Goal: Transaction & Acquisition: Purchase product/service

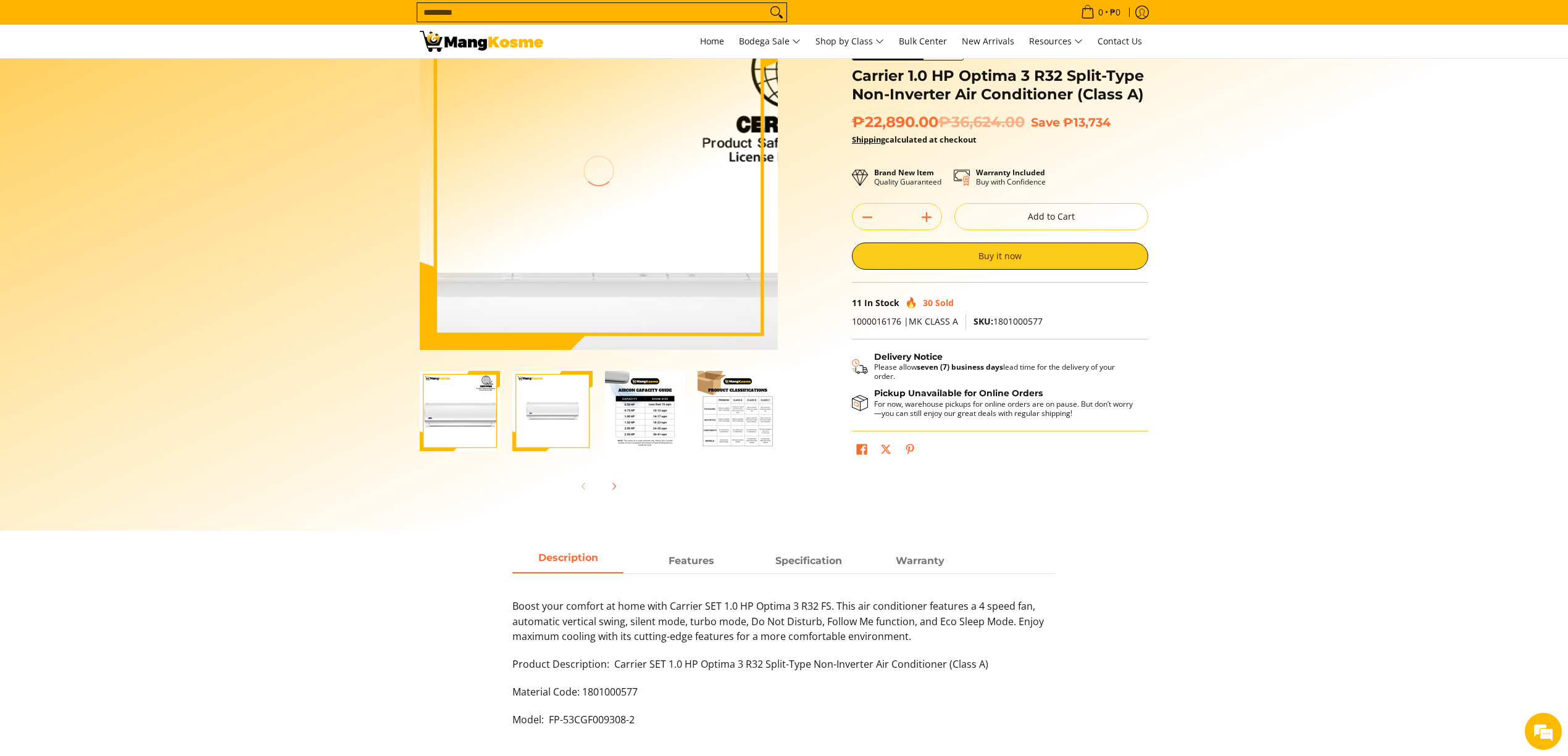
scroll to position [82, 0]
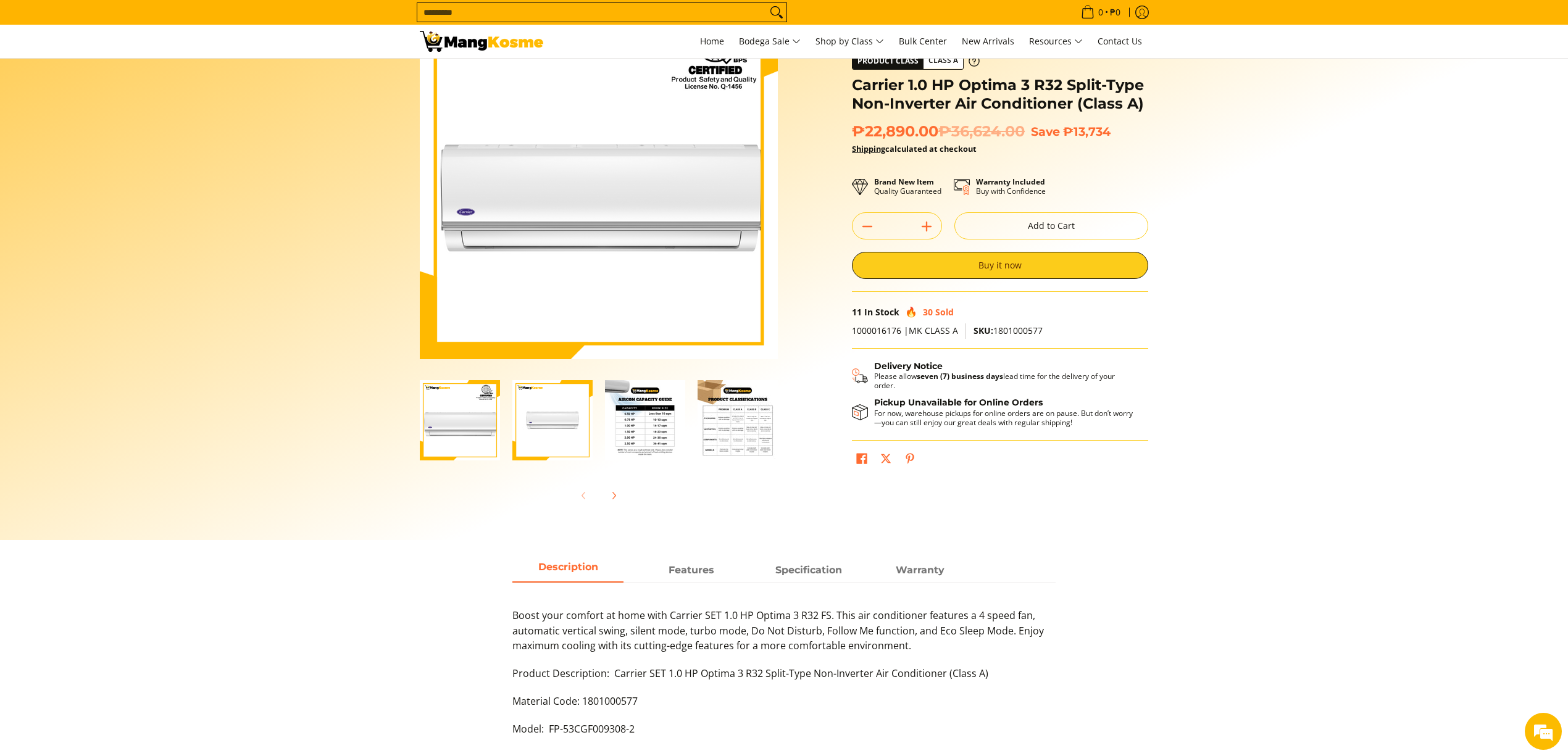
click at [578, 13] on input "Search..." at bounding box center [592, 12] width 349 height 18
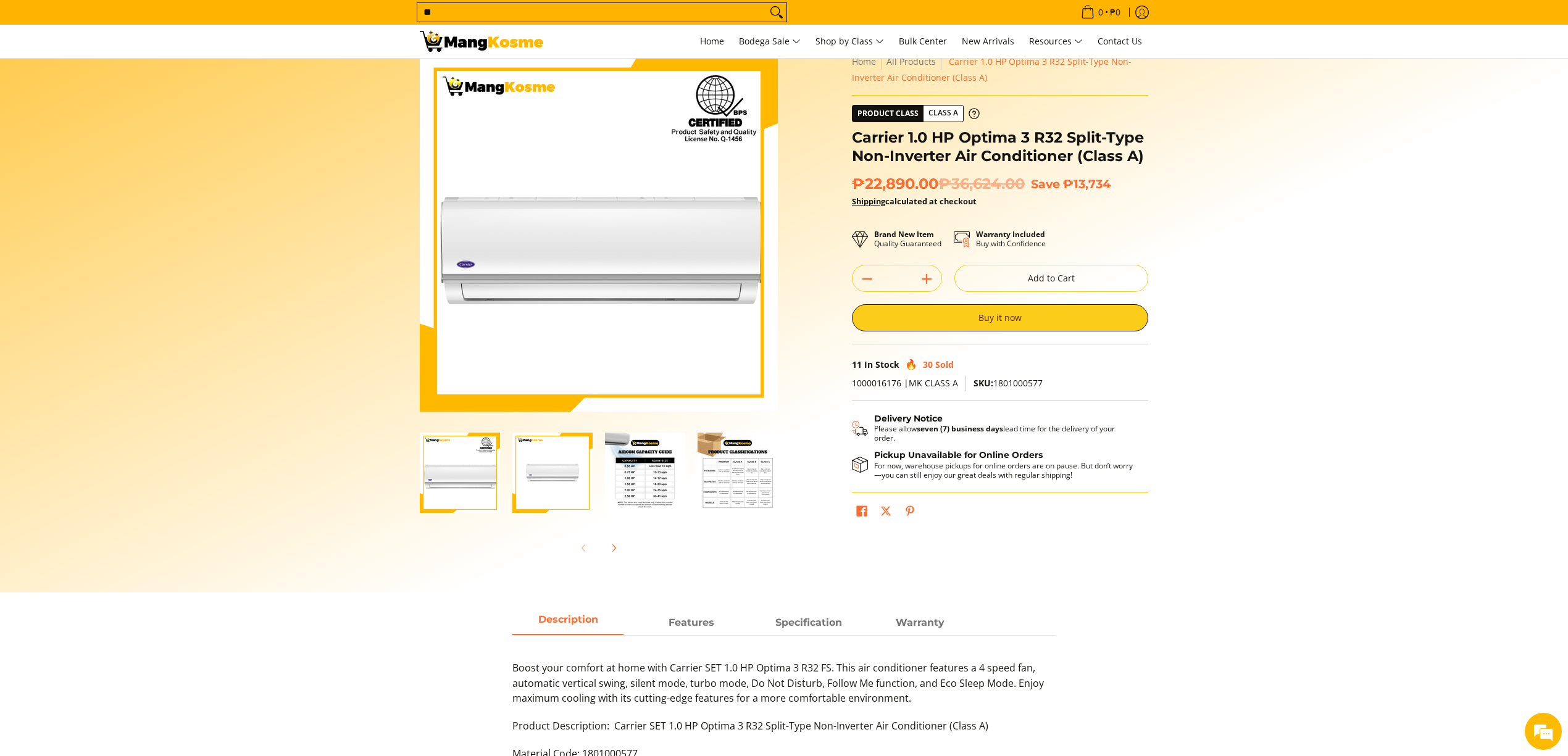
scroll to position [0, 0]
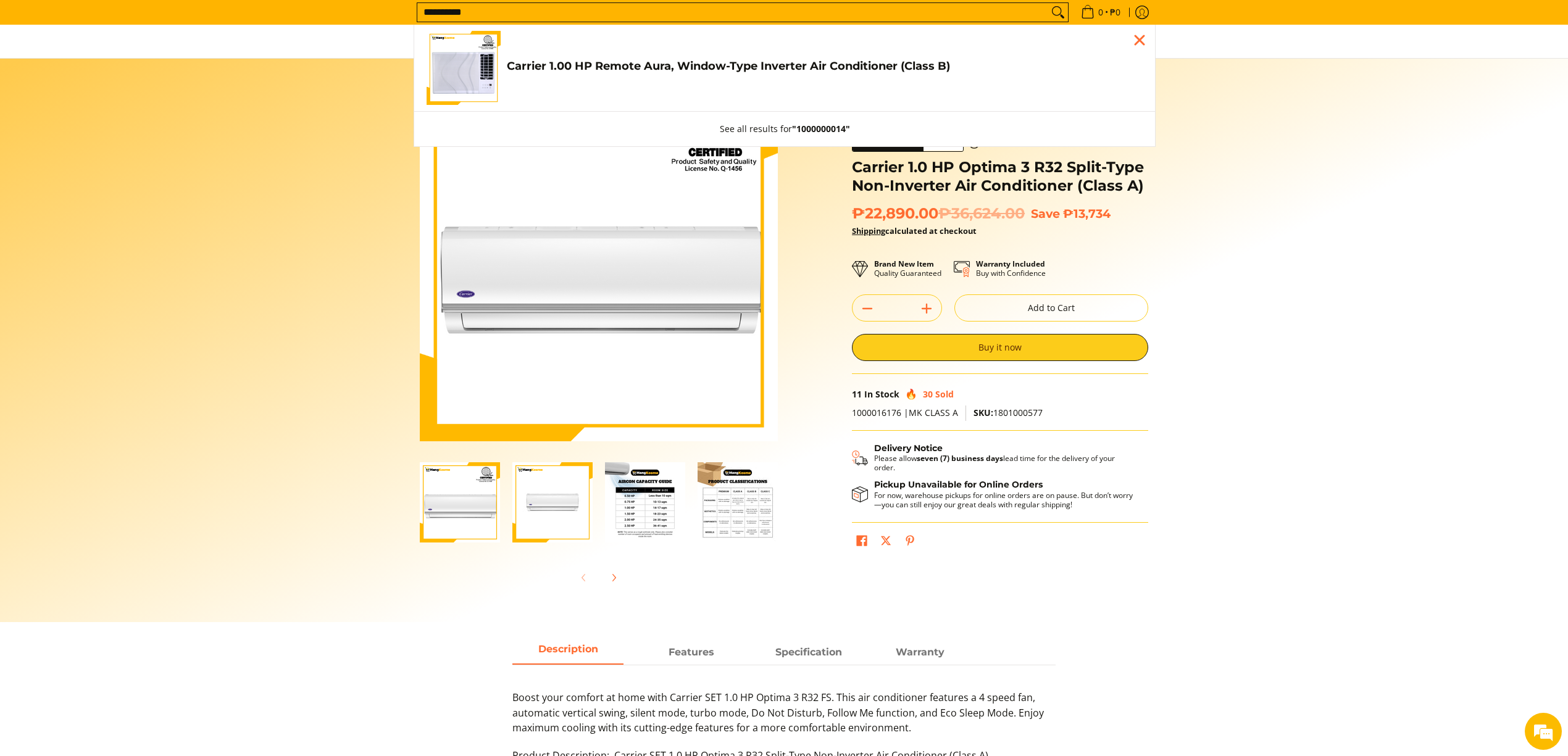
type input "**********"
click at [620, 62] on h4 "Carrier 1.00 HP Remote Aura, Window-Type Inverter Air Conditioner (Class B)" at bounding box center [825, 66] width 636 height 14
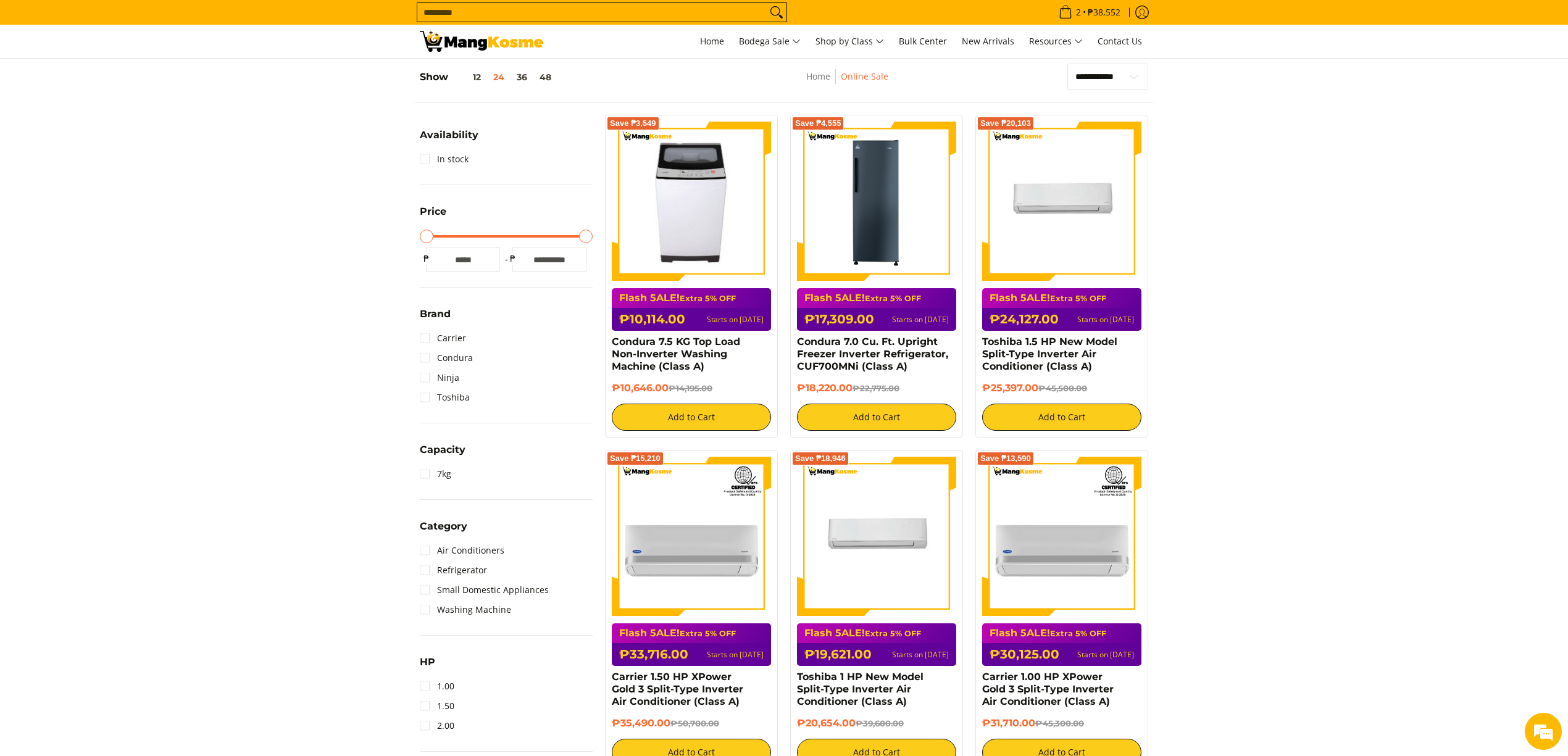
scroll to position [164, 0]
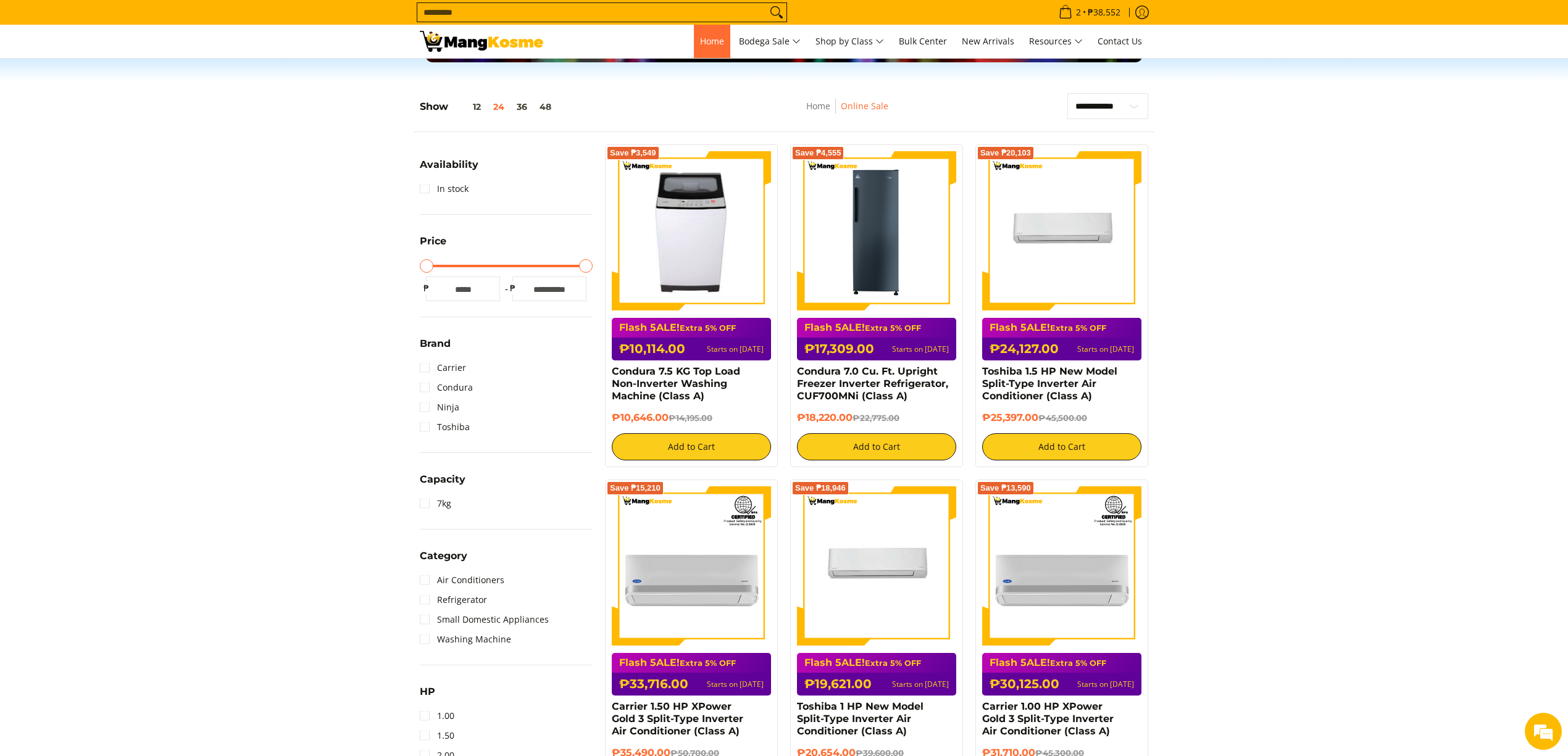
click at [702, 43] on span "Home" at bounding box center [712, 41] width 24 height 12
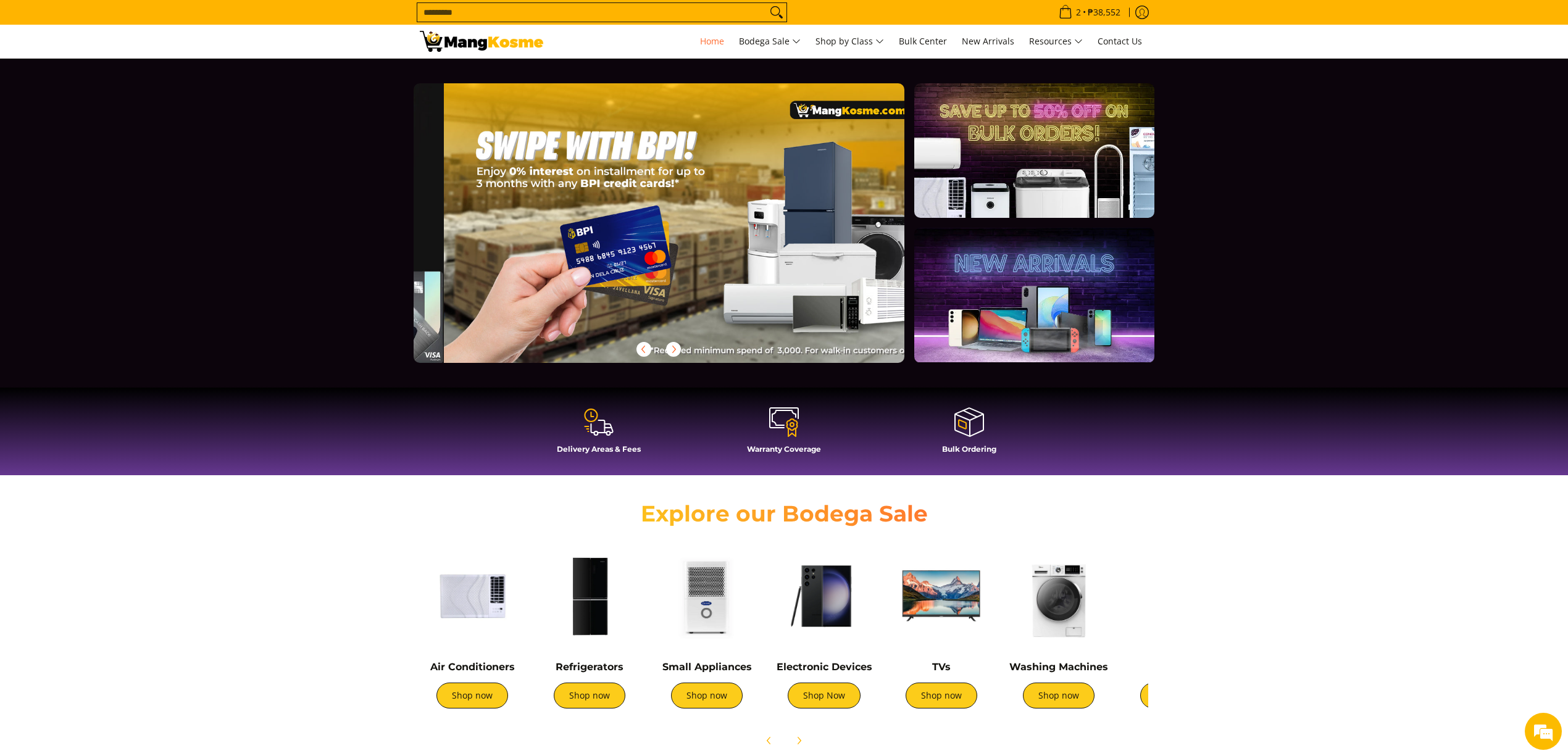
scroll to position [0, 1473]
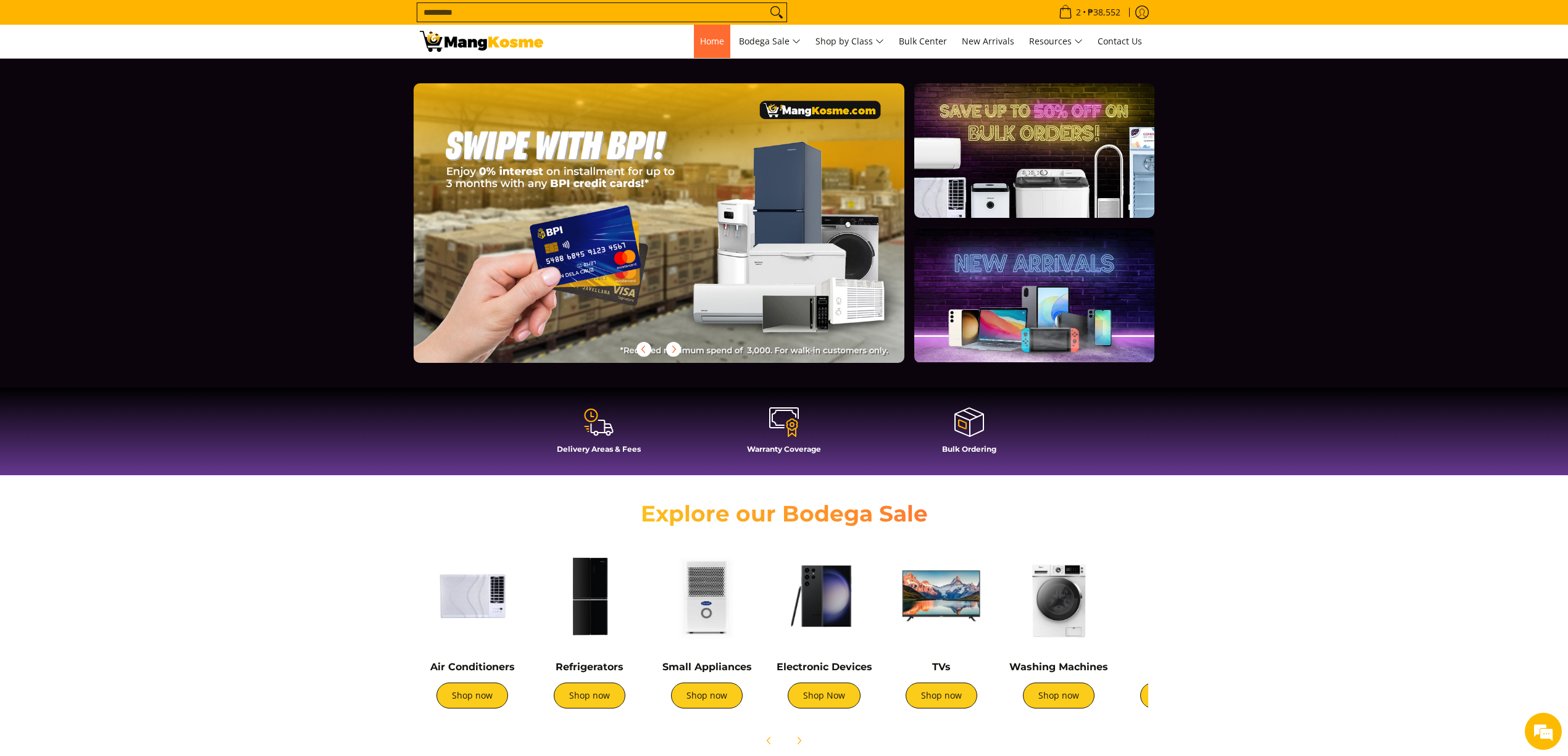
click at [701, 32] on link "Home" at bounding box center [712, 41] width 36 height 34
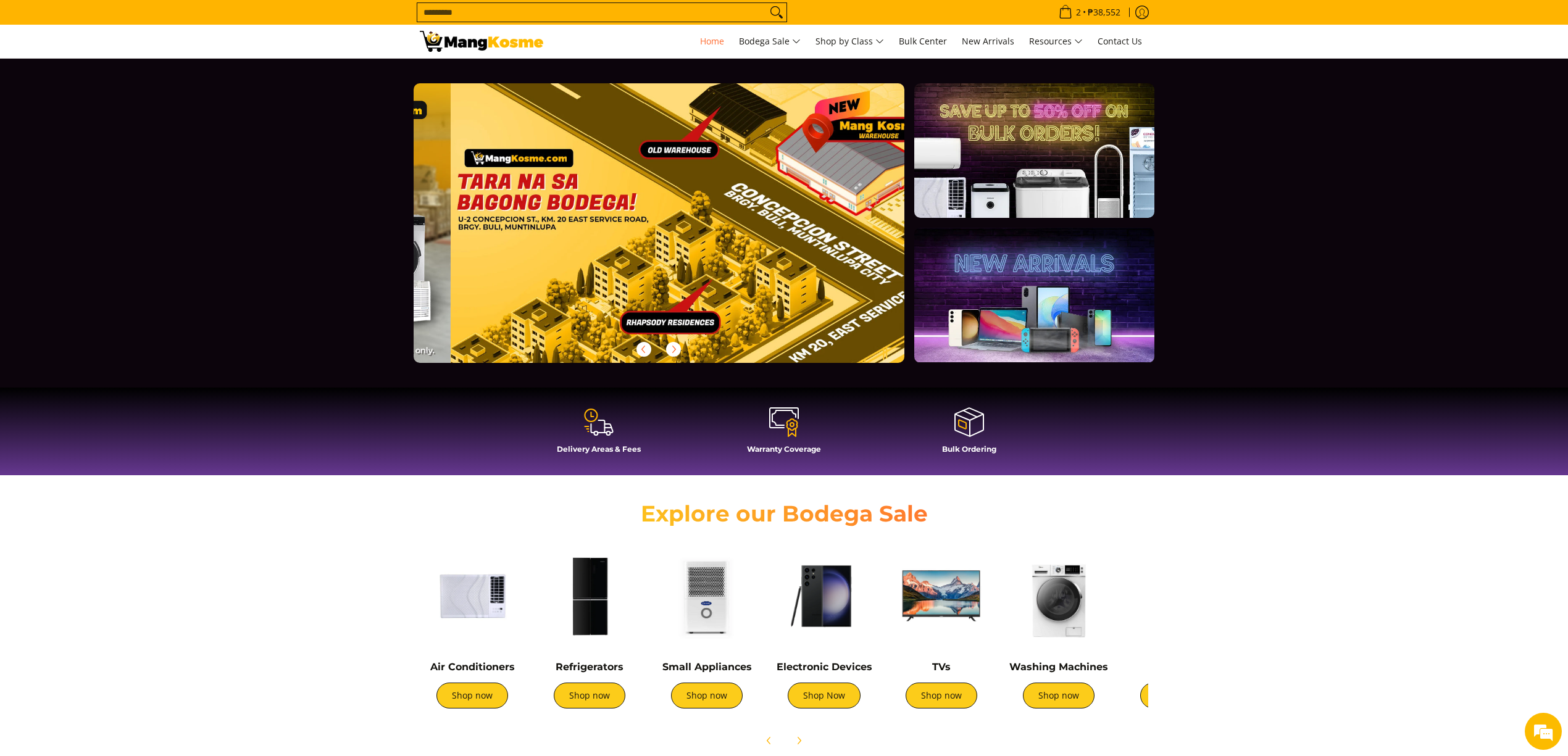
scroll to position [0, 1963]
